Goal: Information Seeking & Learning: Learn about a topic

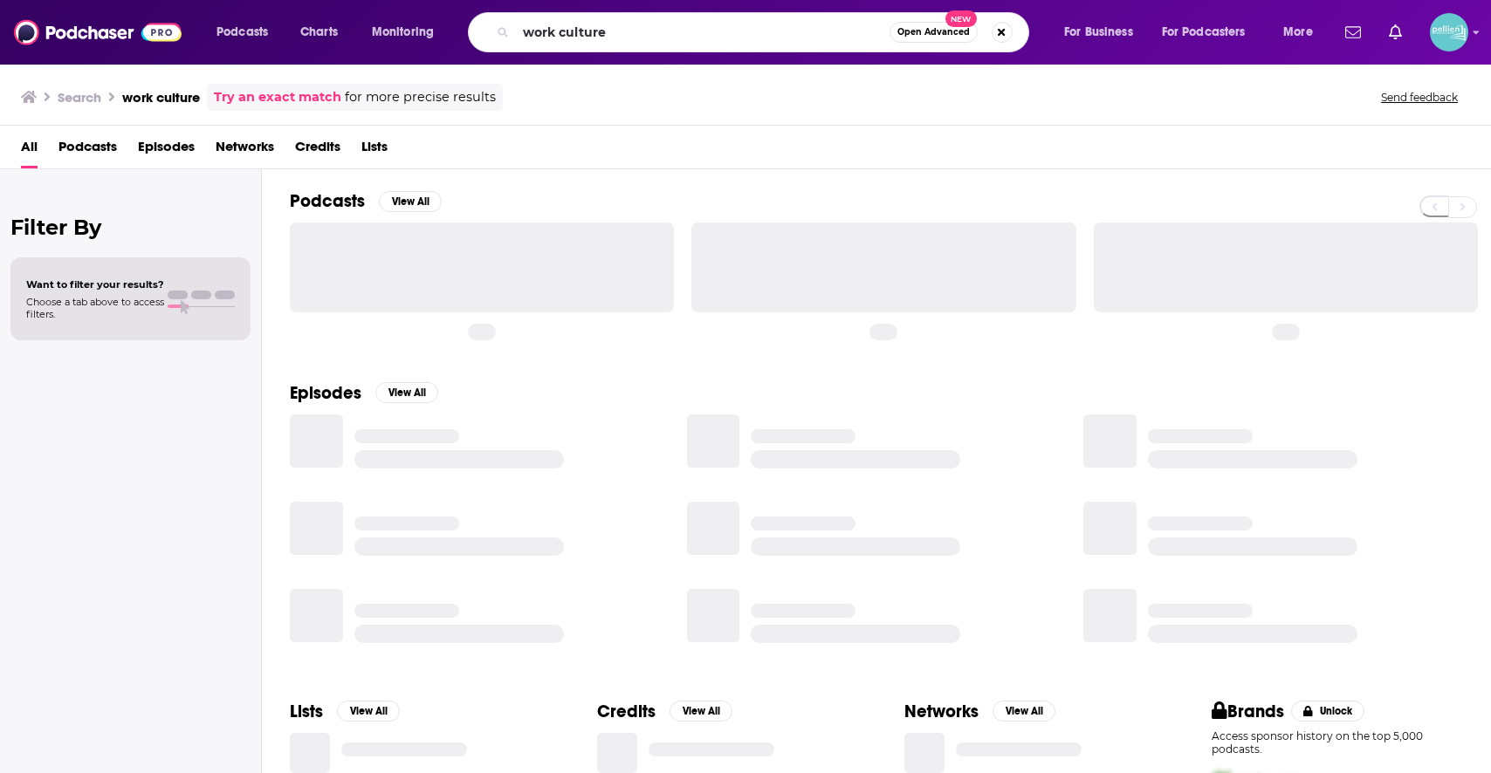
click at [831, 42] on input "work culture" at bounding box center [703, 32] width 374 height 28
type input "FPR-KTH"
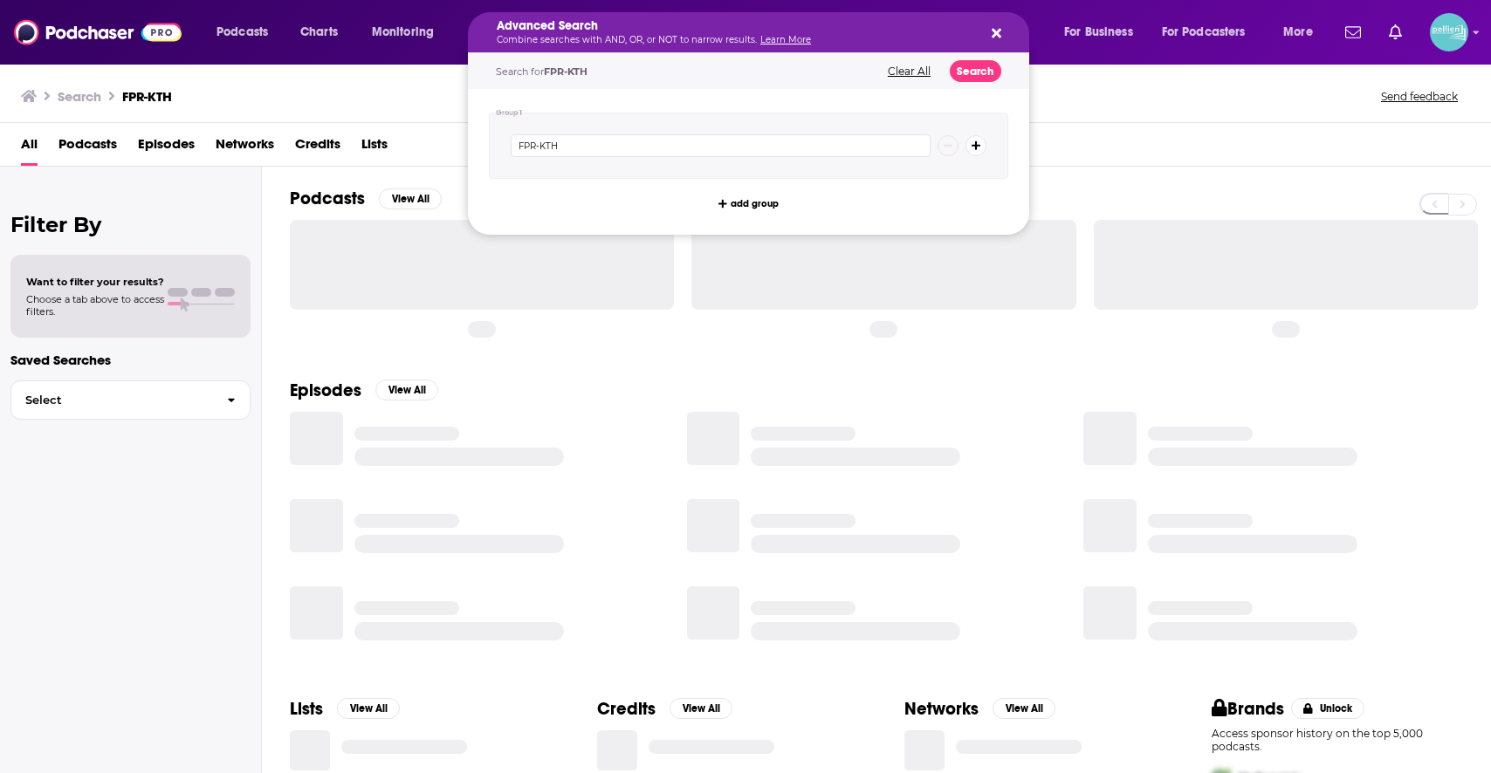
click at [831, 42] on p "Combine searches with AND, OR, or NOT to narrow results. Learn More" at bounding box center [735, 40] width 476 height 9
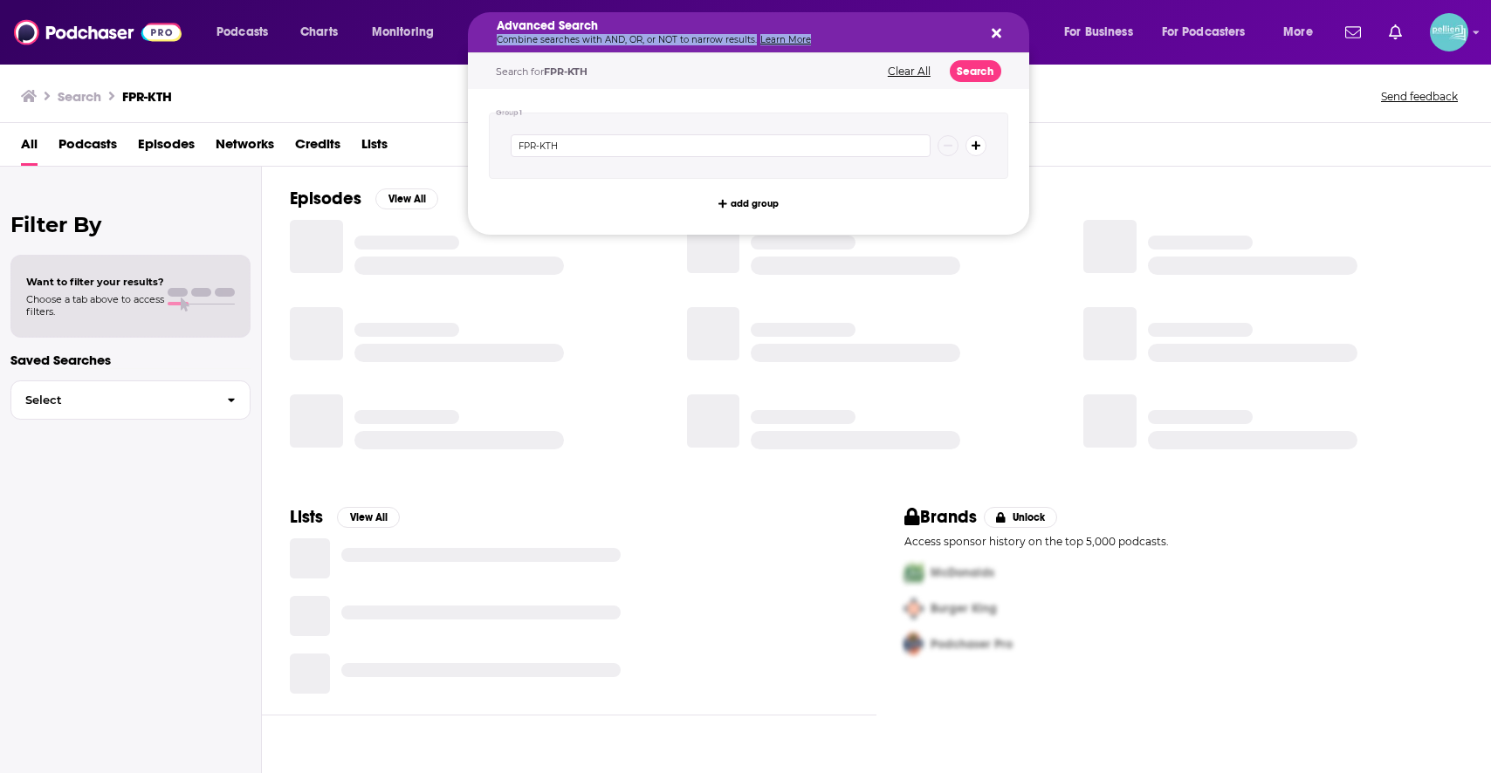
click at [912, 73] on button "Clear All" at bounding box center [908, 71] width 53 height 12
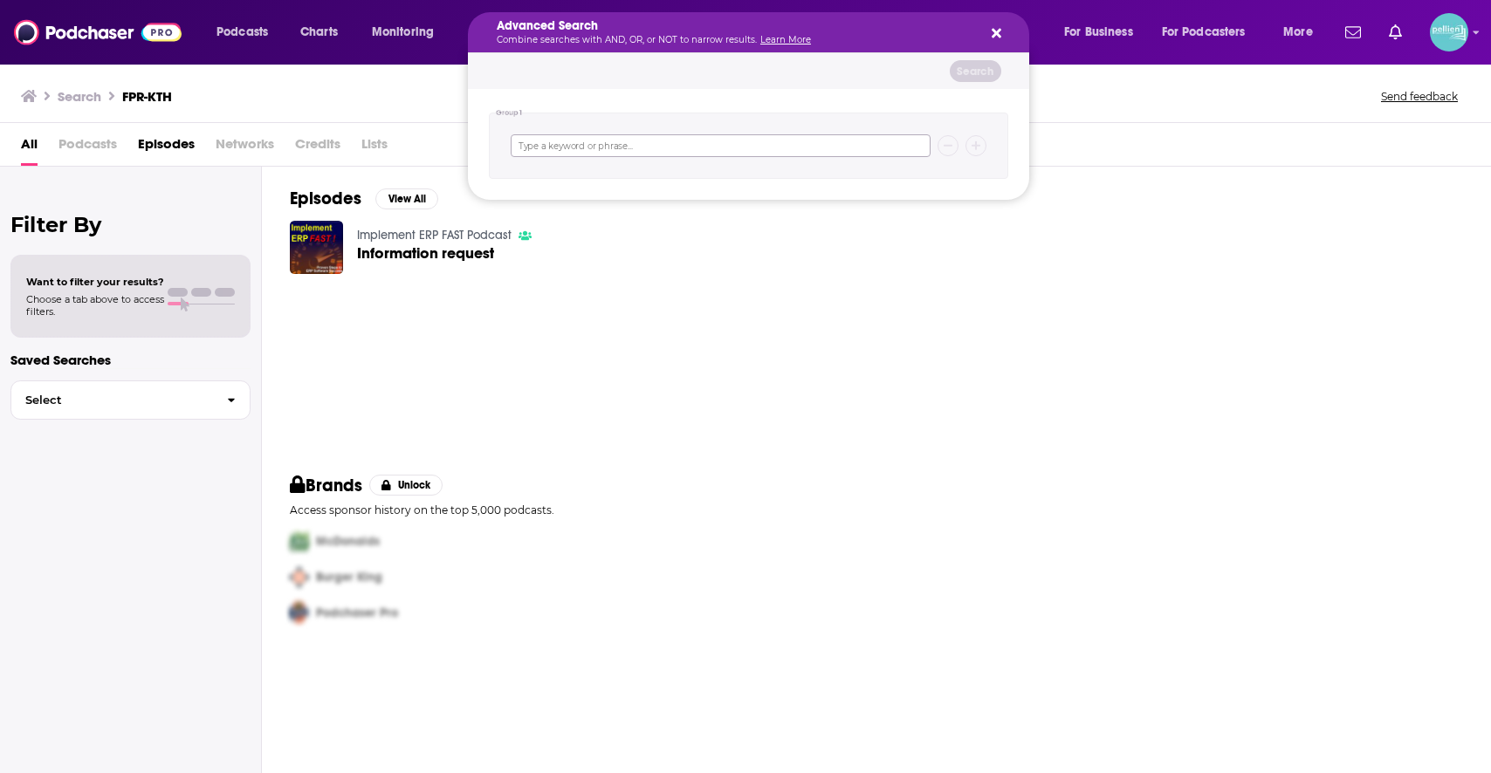
click at [743, 147] on input "Search podcasts, credits, & more..." at bounding box center [721, 145] width 420 height 23
type input "think well"
click at [970, 84] on div "Search for think well Clear All Search" at bounding box center [748, 71] width 561 height 36
click at [970, 73] on button "Search" at bounding box center [975, 71] width 51 height 22
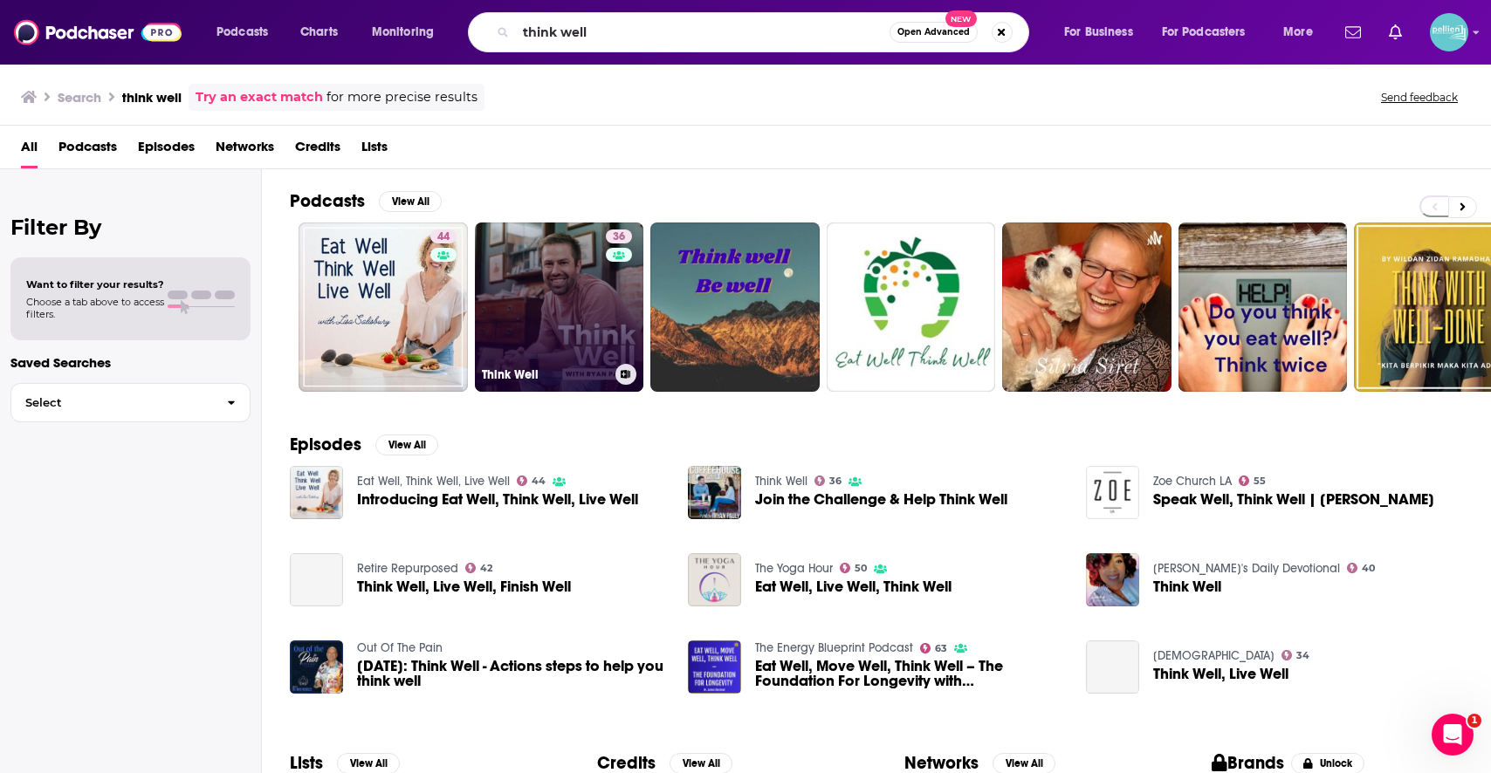
click at [560, 291] on link "36 Think Well" at bounding box center [559, 307] width 169 height 169
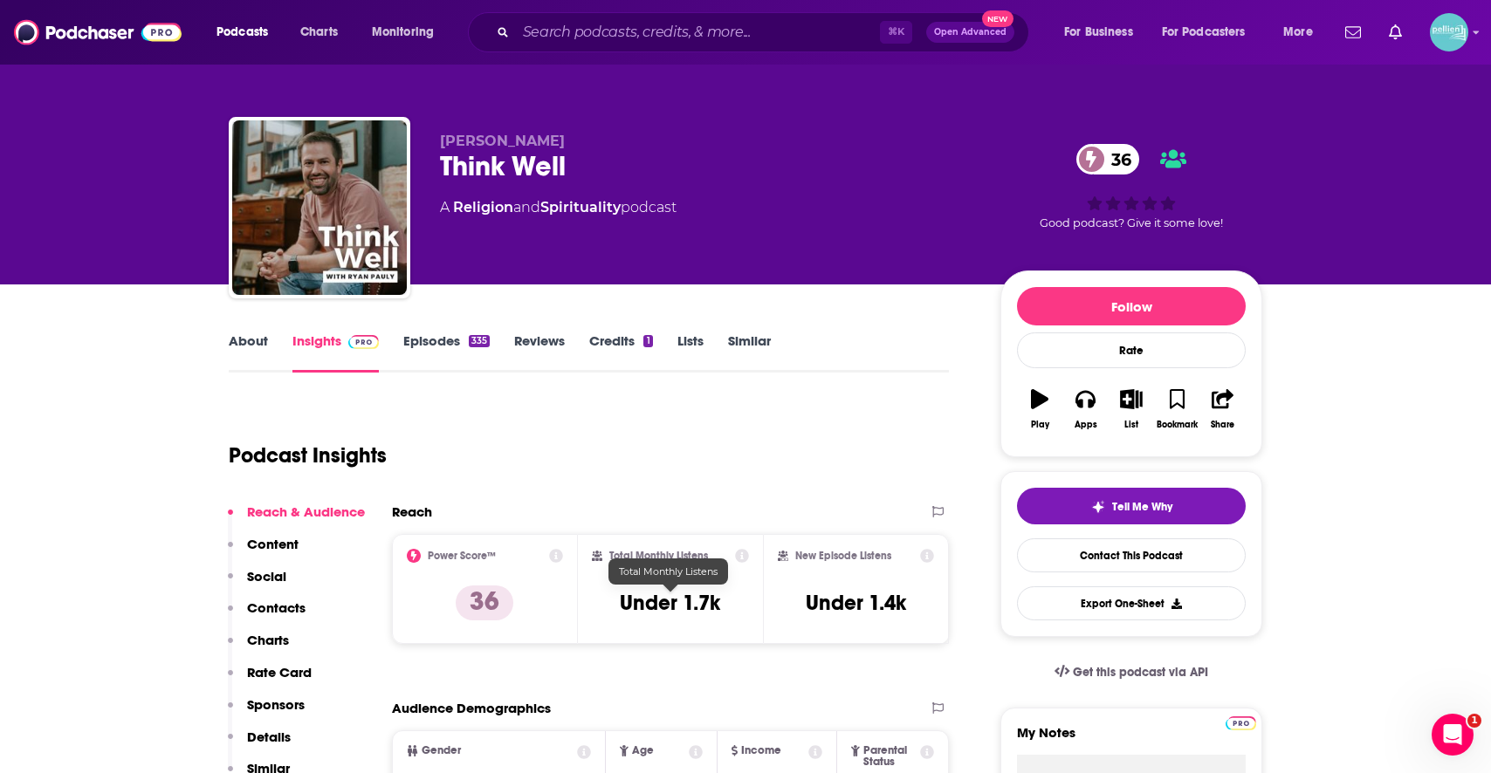
drag, startPoint x: 723, startPoint y: 607, endPoint x: 600, endPoint y: 619, distance: 123.7
click at [600, 619] on div "Total Monthly Listens Under 1.7k" at bounding box center [671, 589] width 158 height 80
drag, startPoint x: 609, startPoint y: 607, endPoint x: 730, endPoint y: 606, distance: 121.3
click at [730, 606] on div "Total Monthly Listens Under 1.7k" at bounding box center [671, 589] width 158 height 80
copy h3 "Under 1.7k"
